Goal: Task Accomplishment & Management: Complete application form

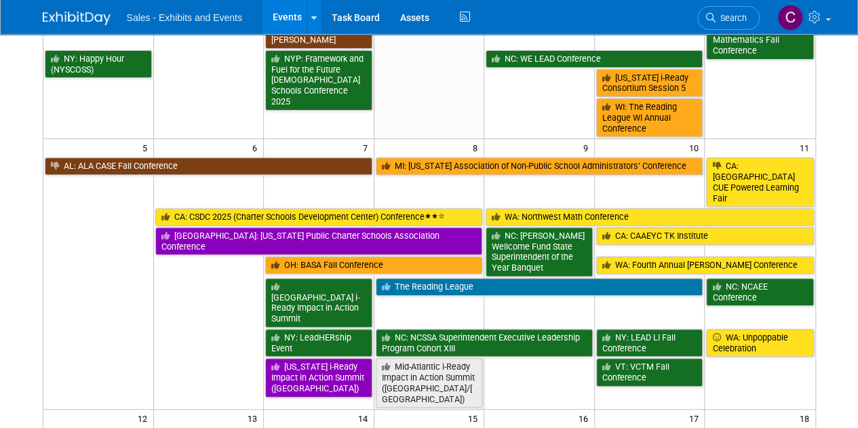
scroll to position [62, 0]
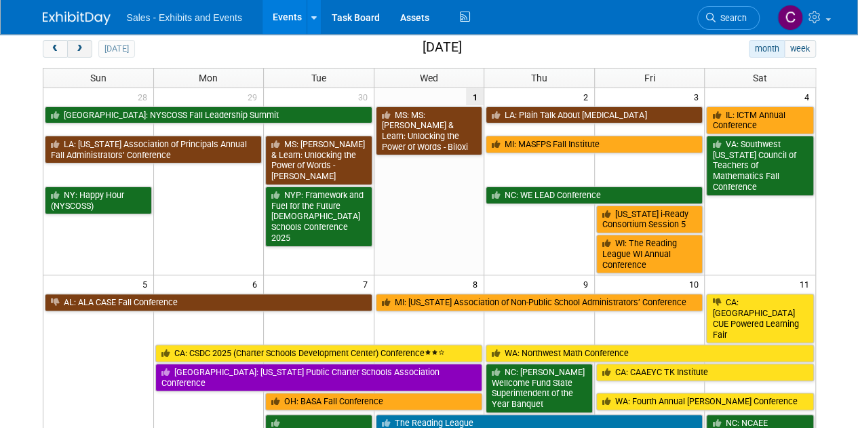
click at [79, 45] on span "next" at bounding box center [80, 49] width 10 height 9
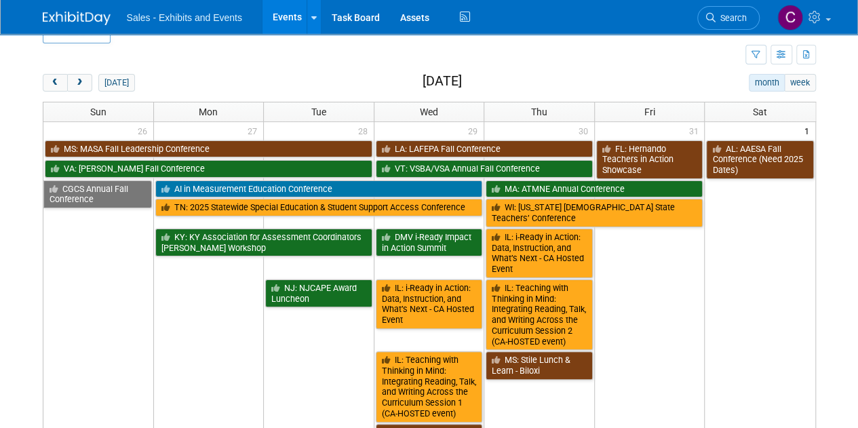
scroll to position [0, 0]
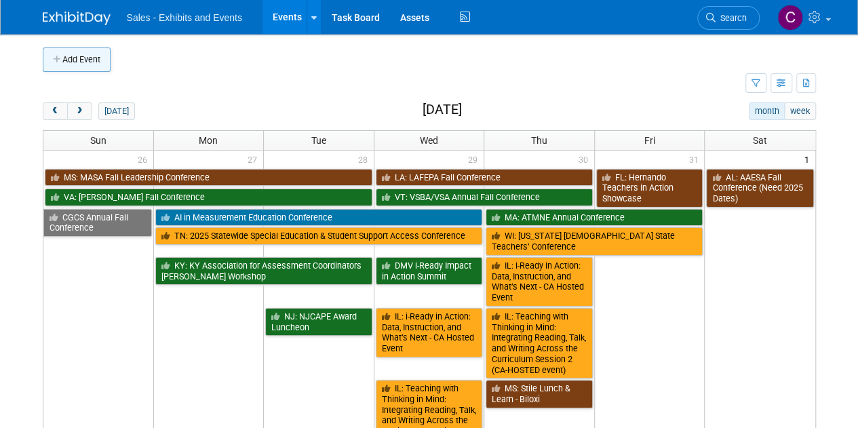
click at [96, 60] on button "Add Event" at bounding box center [77, 59] width 68 height 24
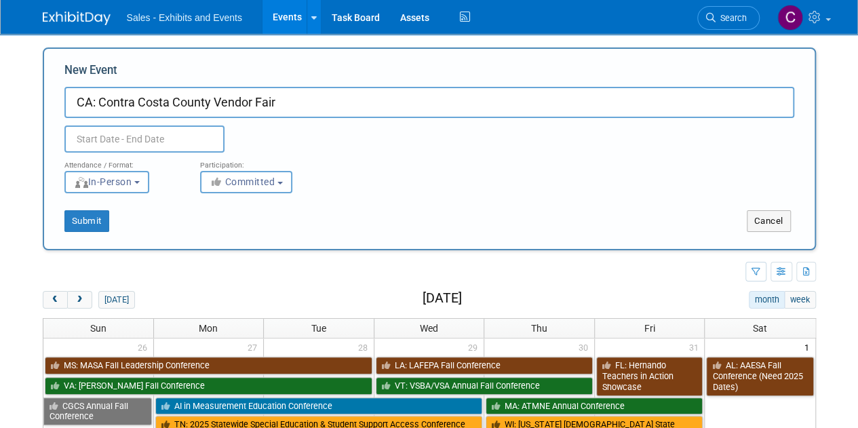
type input "CA: Contra Costa County Vendor Fair"
click at [138, 143] on input "text" at bounding box center [144, 138] width 160 height 27
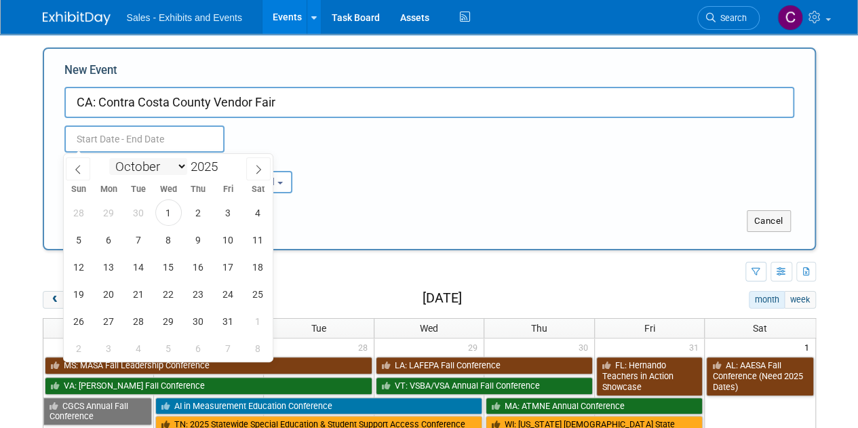
click at [177, 172] on select "January February March April May June July August September October November De…" at bounding box center [148, 166] width 78 height 17
select select "10"
click at [109, 158] on select "January February March April May June July August September October November De…" at bounding box center [148, 166] width 78 height 17
click at [195, 261] on span "13" at bounding box center [198, 267] width 26 height 26
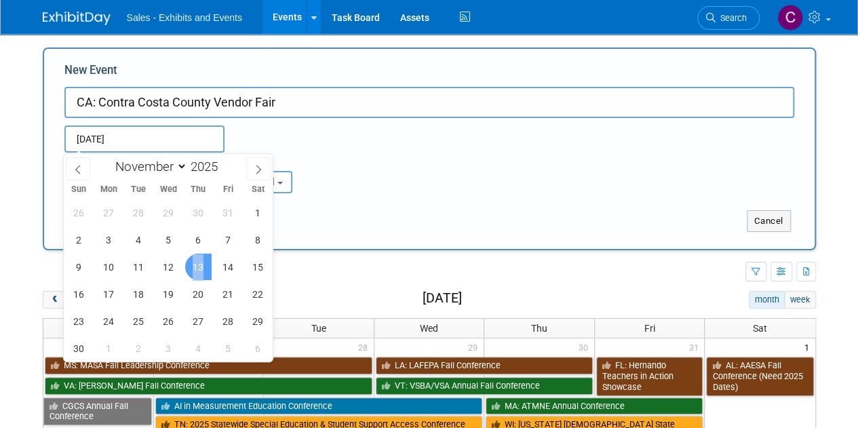
type input "Nov 13, 2025 to Nov 13, 2025"
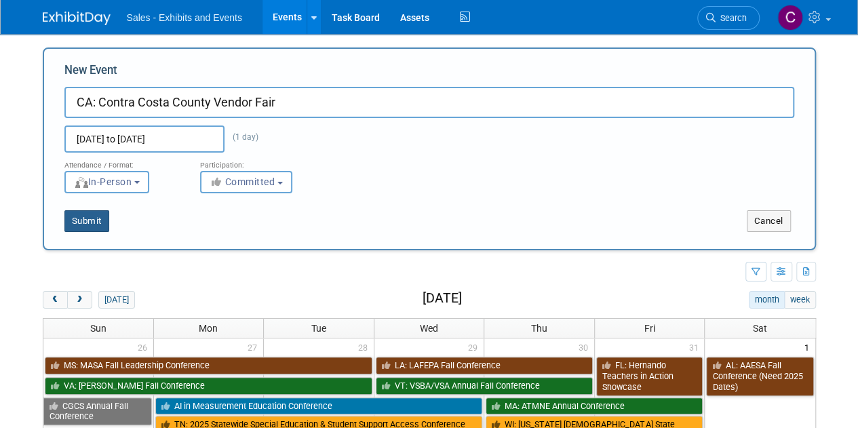
click at [94, 227] on button "Submit" at bounding box center [86, 221] width 45 height 22
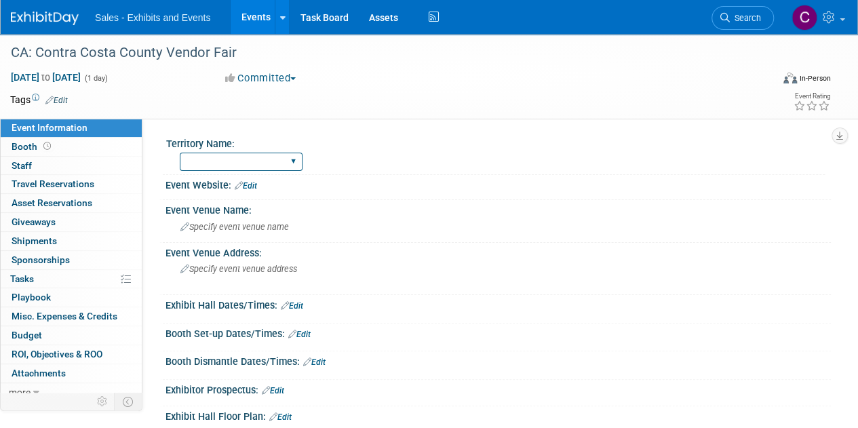
click at [229, 159] on select "Atlantic Southeast Central Southwest Pacific Mountain National Strategic Partne…" at bounding box center [241, 162] width 123 height 18
select select "Pacific"
click at [180, 153] on select "Atlantic Southeast Central Southwest Pacific Mountain National Strategic Partne…" at bounding box center [241, 162] width 123 height 18
click at [62, 92] on div "Tags Edit" at bounding box center [350, 100] width 680 height 18
click at [62, 96] on link "Edit" at bounding box center [56, 100] width 22 height 9
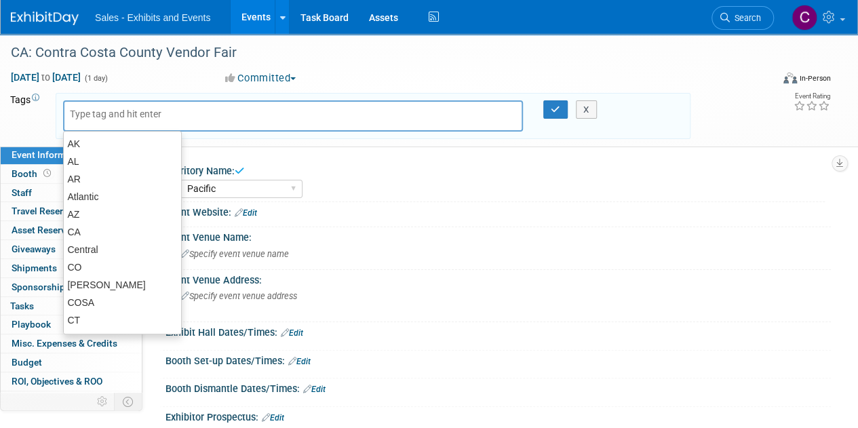
type input "C"
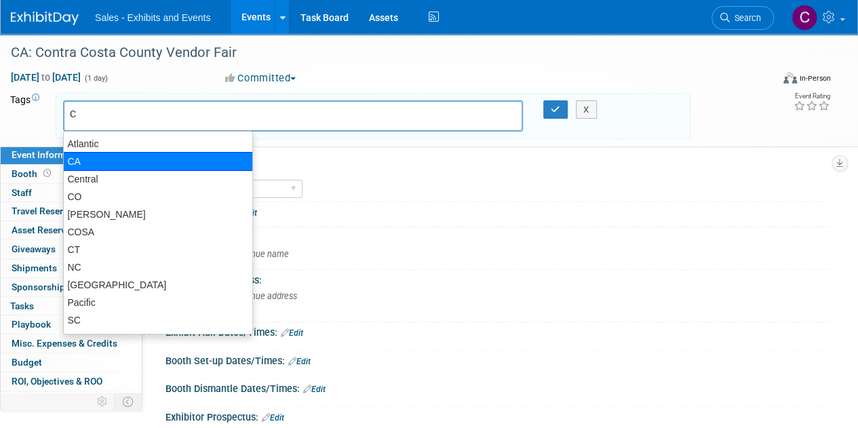
click at [98, 154] on div "CA" at bounding box center [158, 161] width 190 height 19
type input "CA"
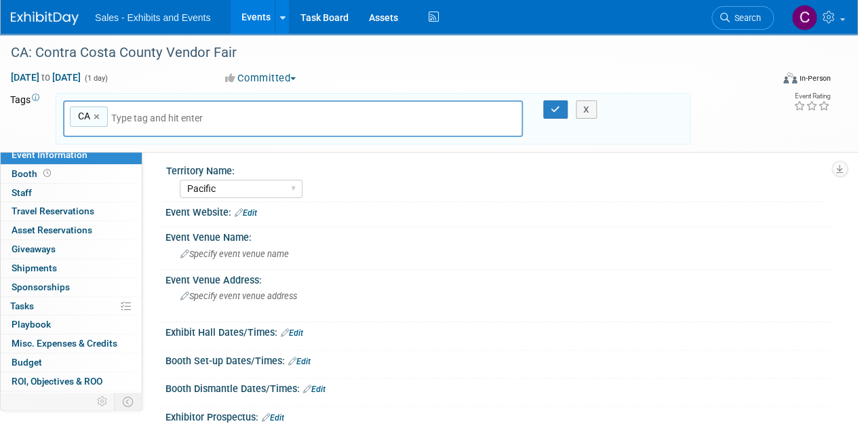
type input "p"
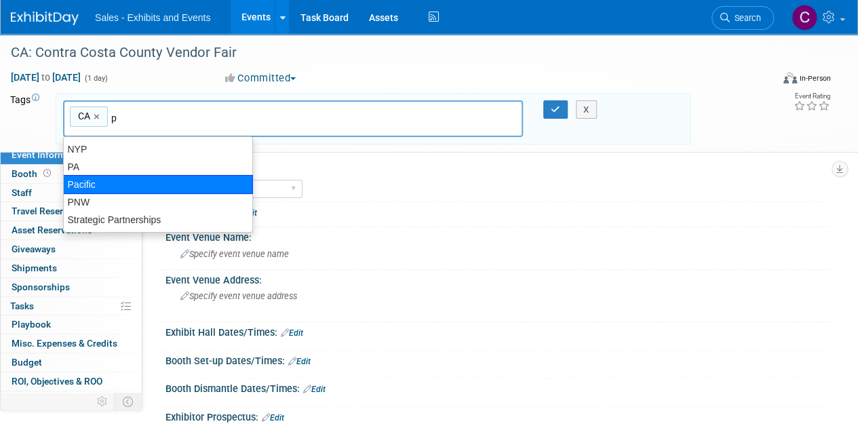
click at [143, 180] on div "Pacific" at bounding box center [158, 184] width 190 height 19
type input "CA, Pacific"
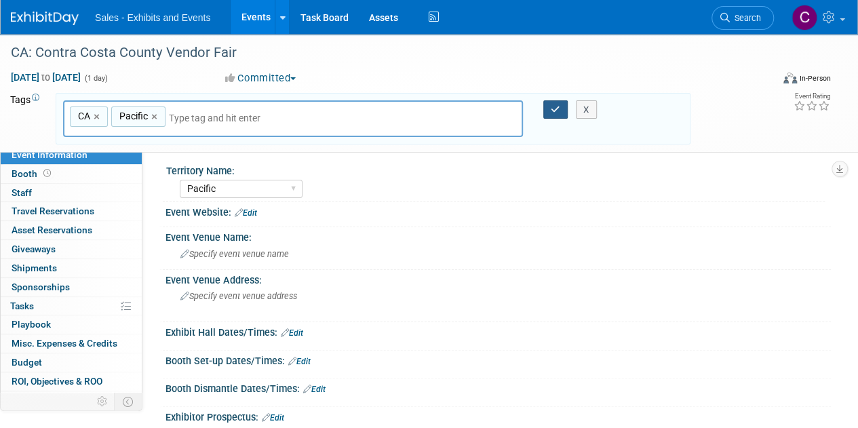
click at [555, 102] on button "button" at bounding box center [555, 109] width 24 height 19
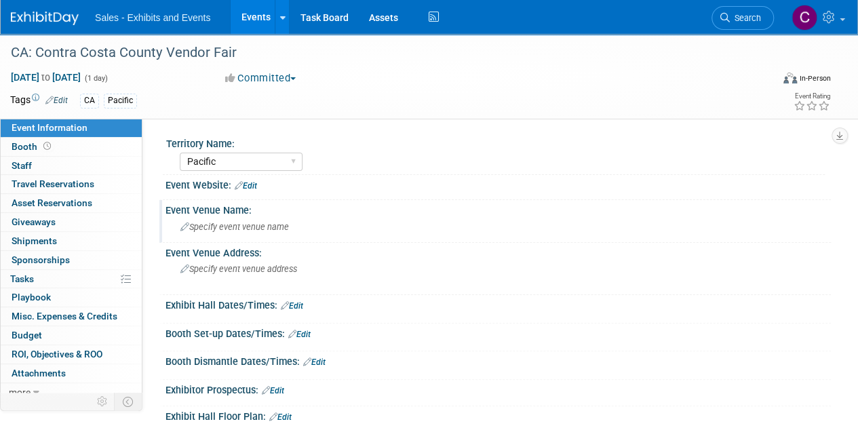
click at [260, 227] on span "Specify event venue name" at bounding box center [234, 227] width 109 height 10
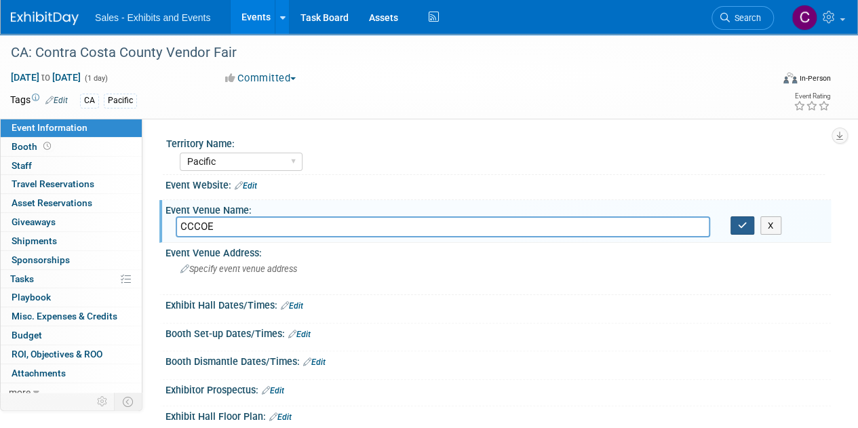
type input "CCCOE"
click at [739, 225] on icon "button" at bounding box center [742, 225] width 9 height 9
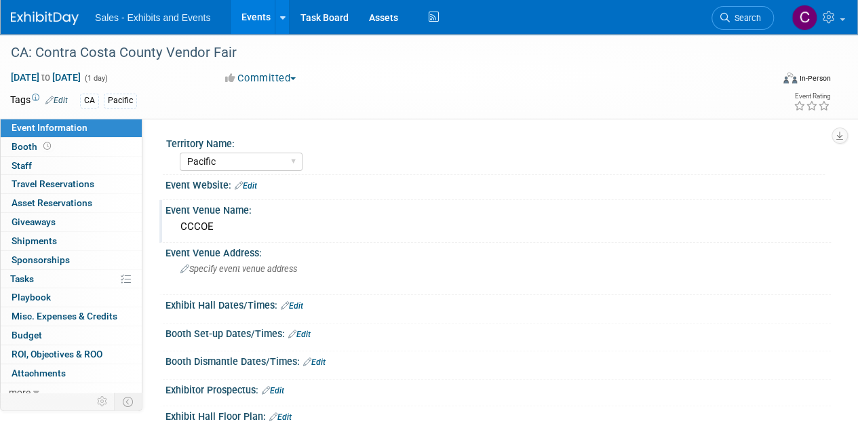
click at [249, 13] on link "Events" at bounding box center [256, 17] width 50 height 34
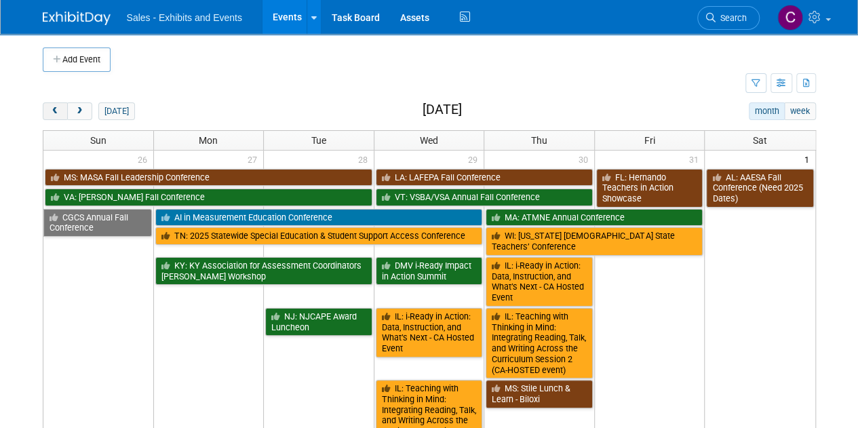
click at [54, 115] on button "prev" at bounding box center [55, 111] width 25 height 18
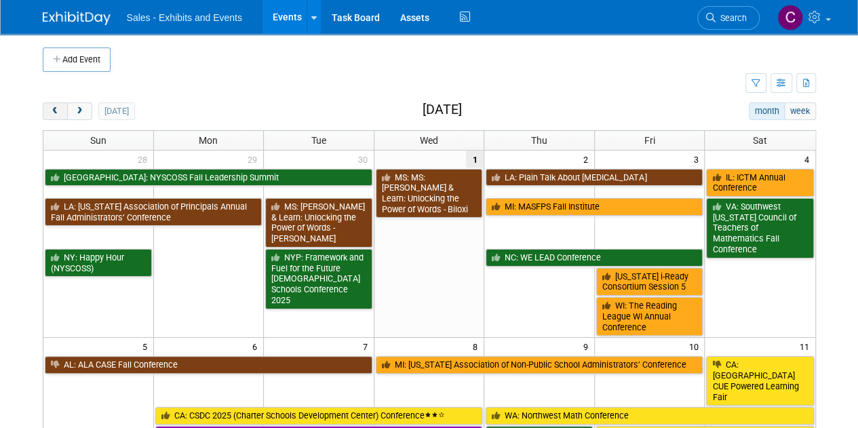
click at [54, 115] on button "prev" at bounding box center [55, 111] width 25 height 18
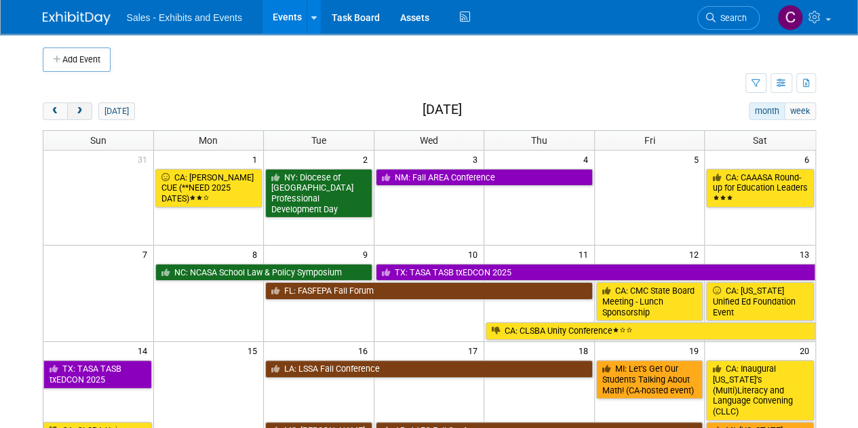
click at [77, 104] on button "next" at bounding box center [79, 111] width 25 height 18
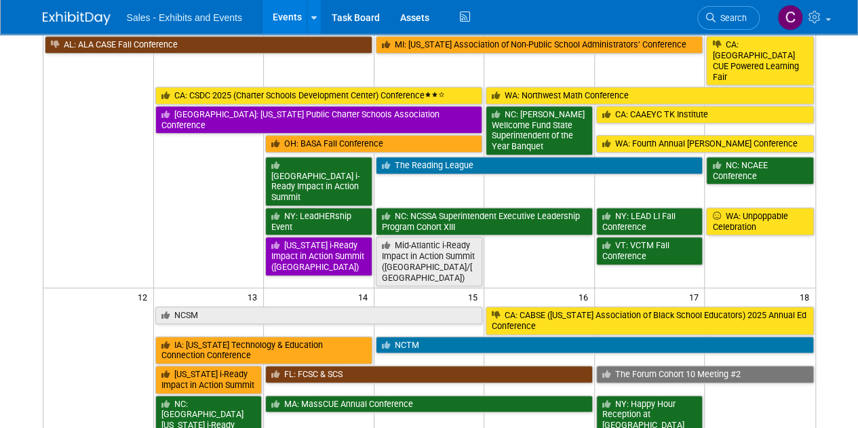
scroll to position [343, 0]
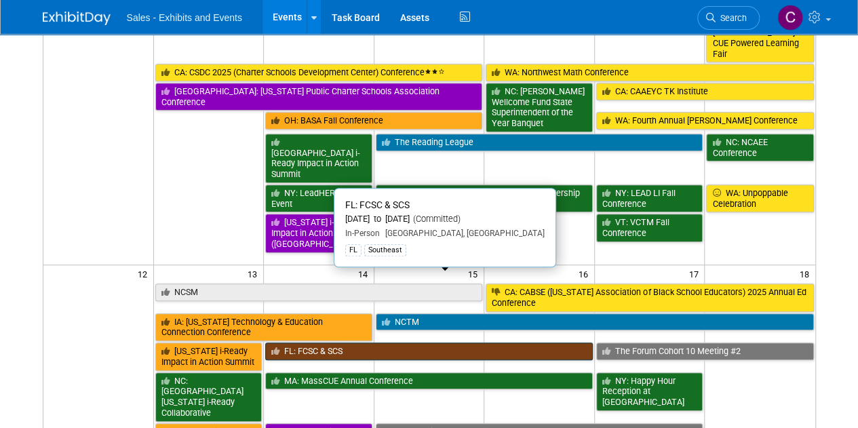
click at [343, 343] on link "FL: FCSC & SCS" at bounding box center [429, 352] width 328 height 18
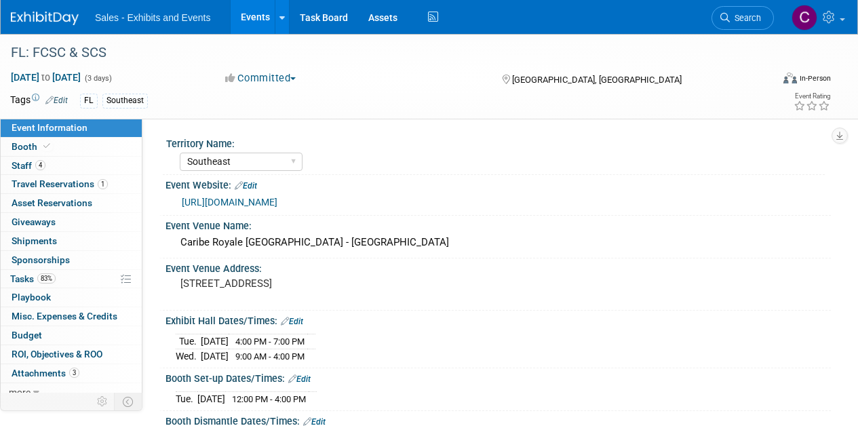
select select "Southeast"
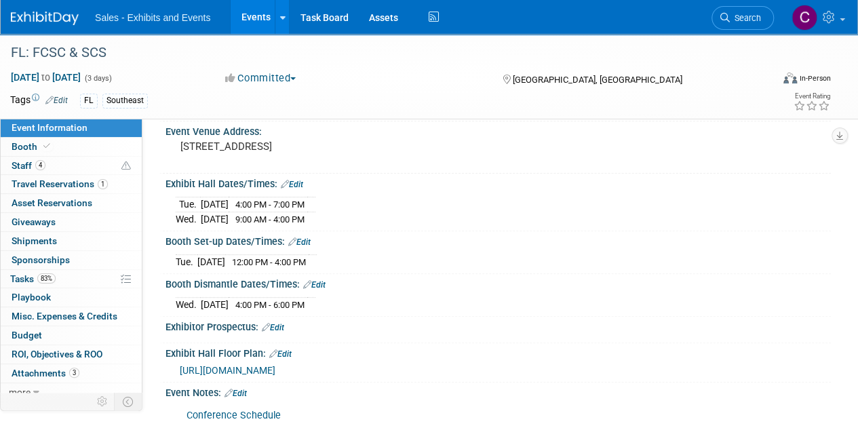
scroll to position [147, 0]
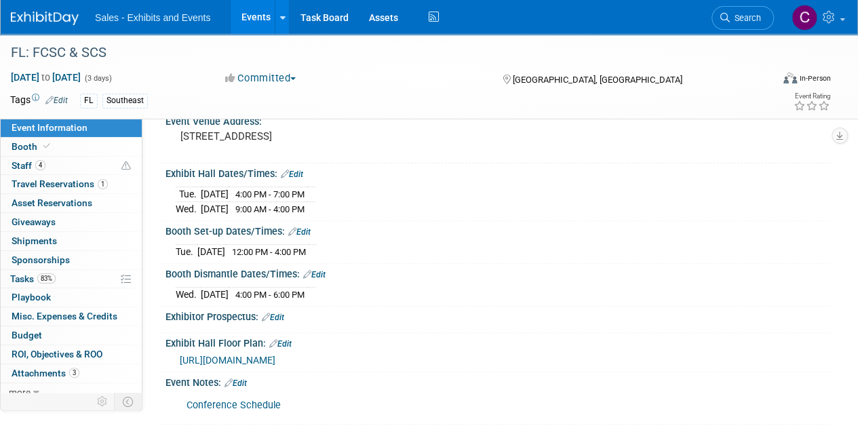
click at [260, 9] on link "Events" at bounding box center [256, 17] width 50 height 34
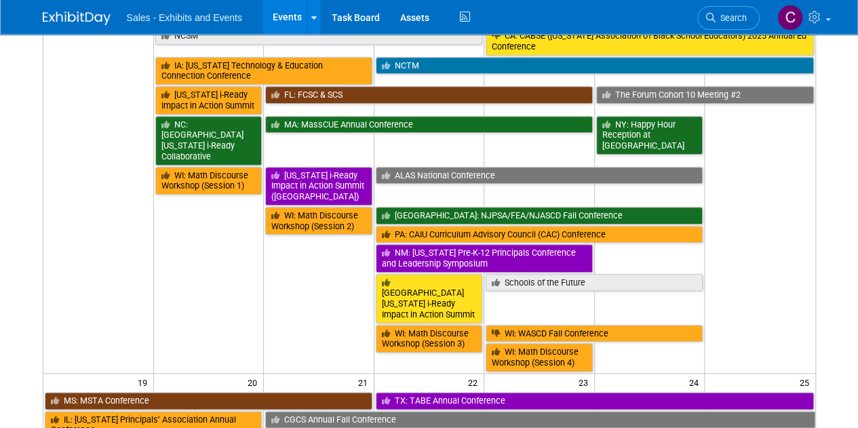
scroll to position [609, 0]
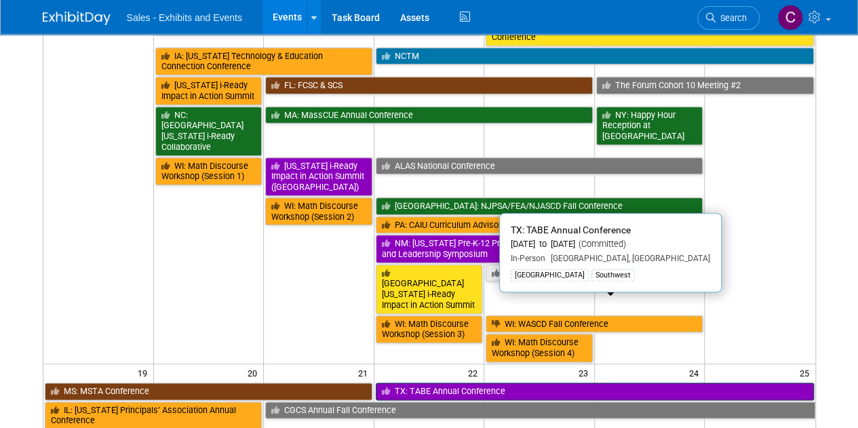
click at [454, 383] on link "TX: TABE Annual Conference" at bounding box center [595, 392] width 438 height 18
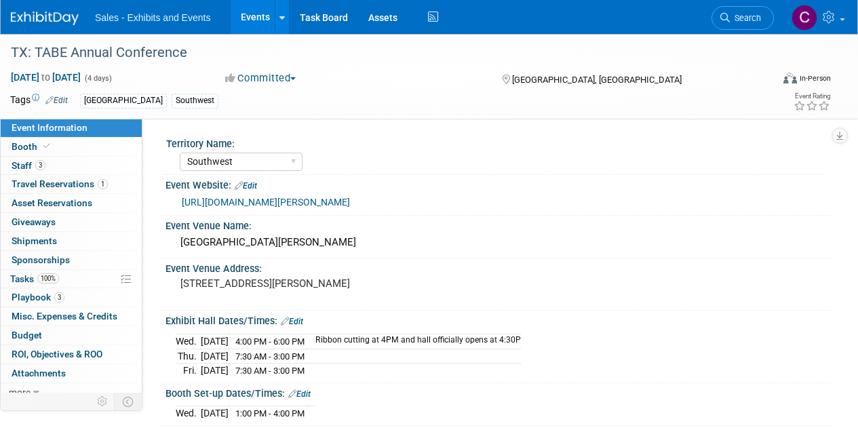
select select "Southwest"
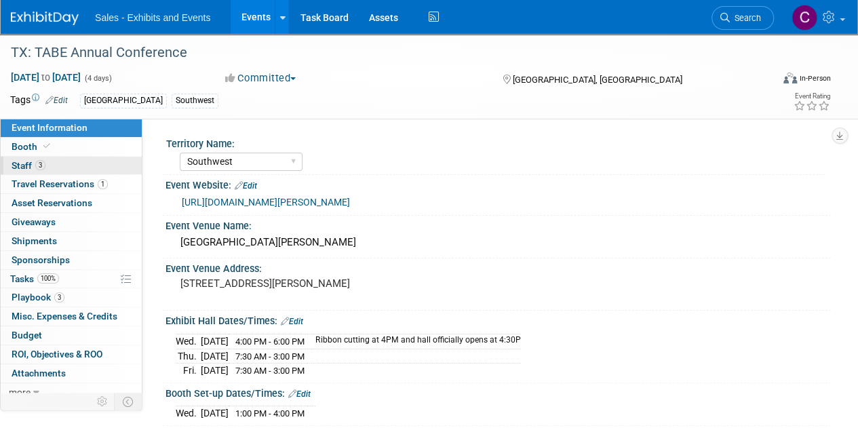
click at [16, 164] on span "Staff 3" at bounding box center [29, 165] width 34 height 11
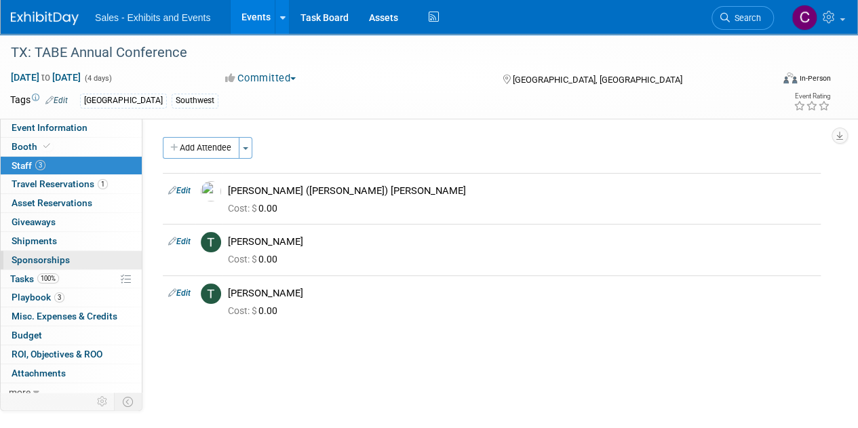
click at [26, 258] on span "Sponsorships 0" at bounding box center [41, 259] width 58 height 11
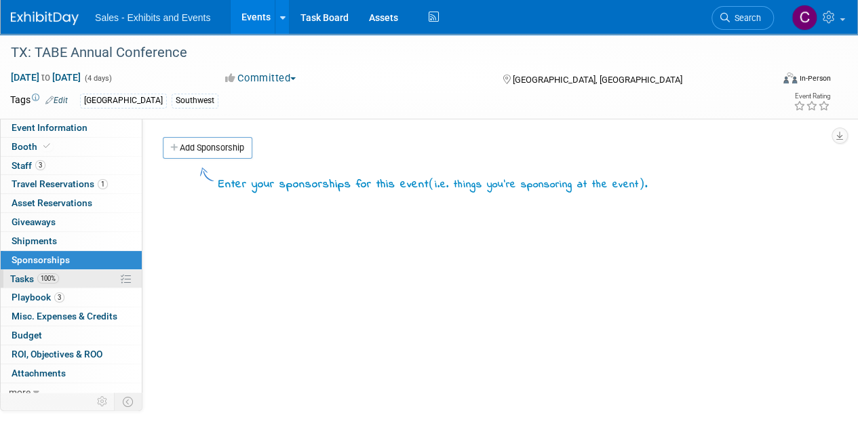
click at [22, 275] on span "Tasks 100%" at bounding box center [34, 278] width 49 height 11
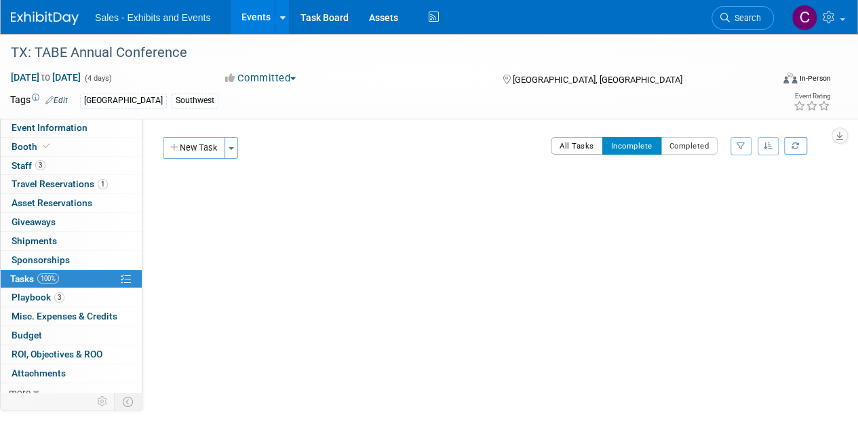
click at [586, 140] on button "All Tasks" at bounding box center [577, 146] width 52 height 18
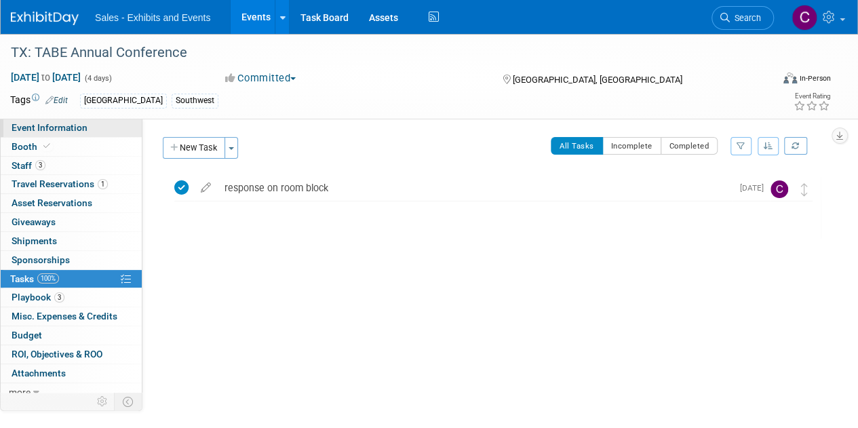
click at [39, 128] on span "Event Information" at bounding box center [50, 127] width 76 height 11
select select "Southwest"
